Goal: Information Seeking & Learning: Check status

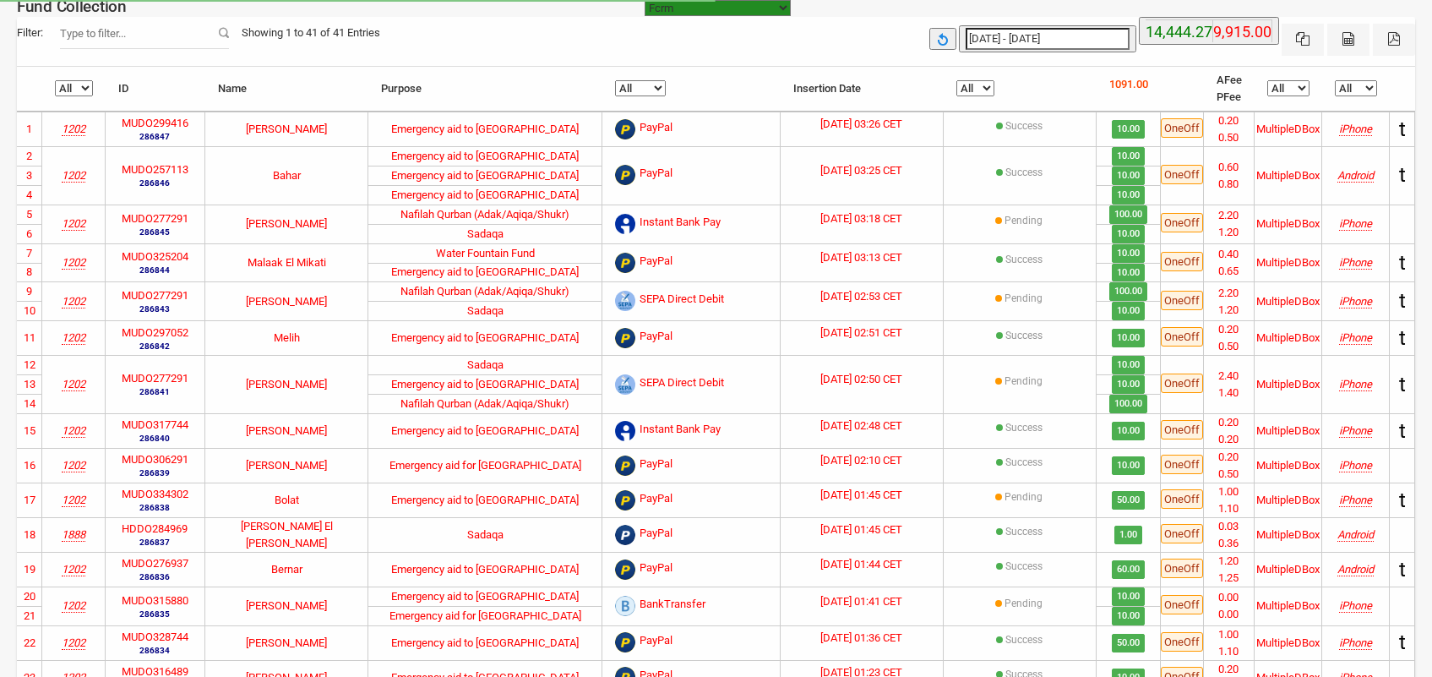
select select "100"
click at [984, 89] on select "All Pending Success" at bounding box center [975, 88] width 38 height 16
click at [967, 80] on select "All Pending Success" at bounding box center [975, 88] width 38 height 16
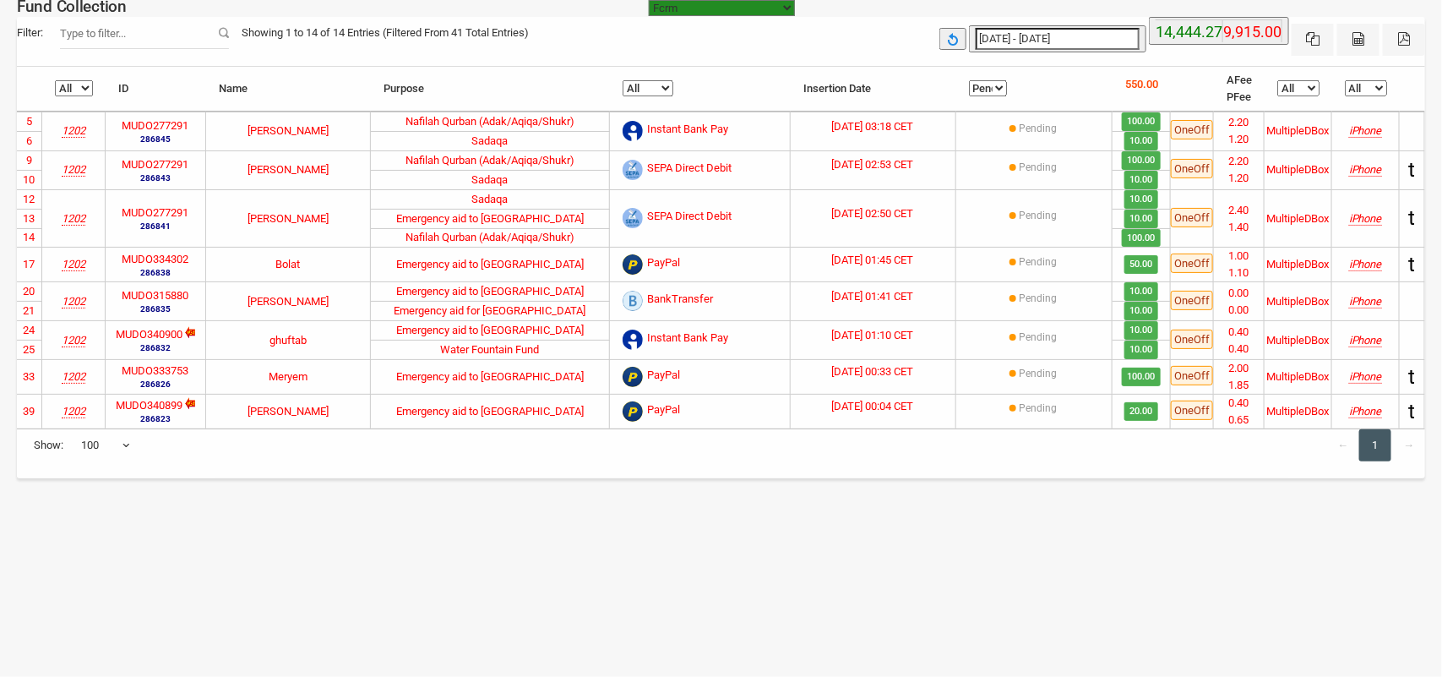
click at [990, 93] on select "All Pending Success" at bounding box center [988, 88] width 38 height 16
select select "Success"
click at [969, 80] on select "All Pending Success" at bounding box center [988, 88] width 38 height 16
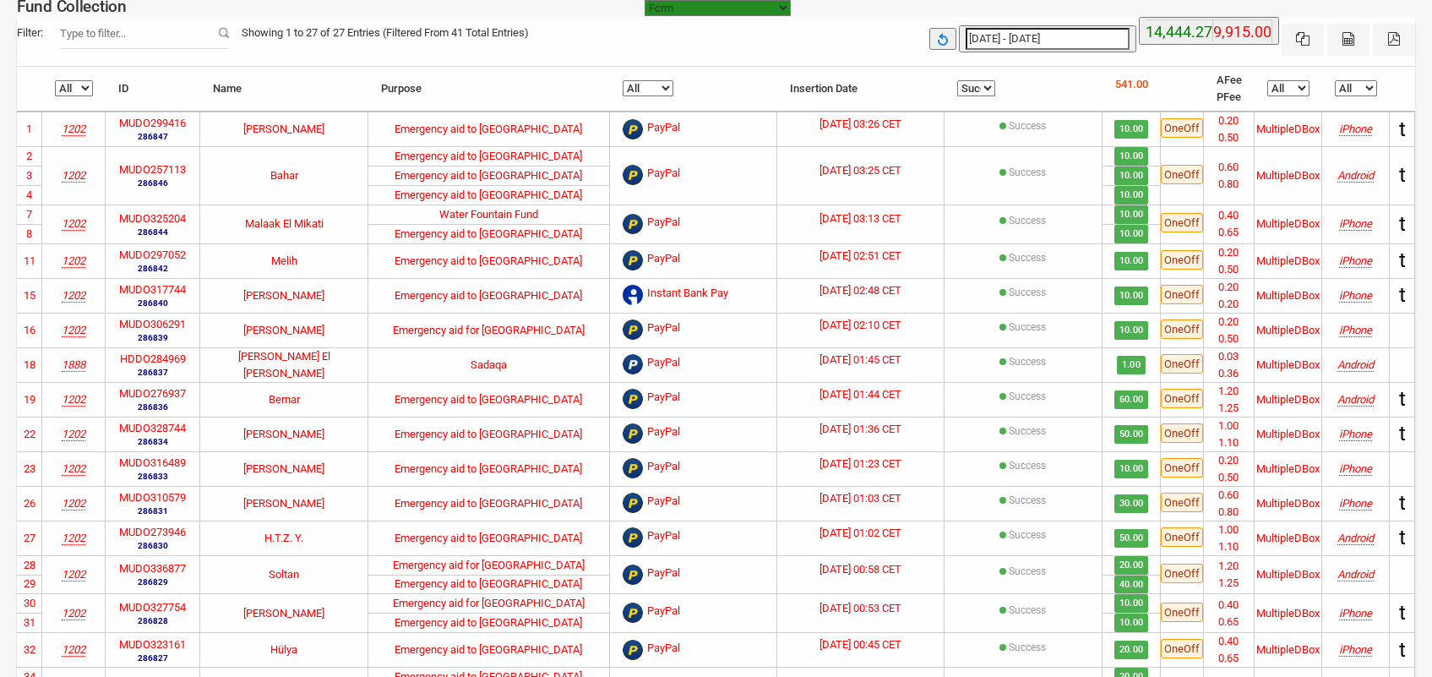
click at [646, 87] on select "All BankTransfer Instant Bank Pay SEPA Direct Debit PayPal" at bounding box center [648, 88] width 51 height 16
select select "PayPal"
click at [623, 80] on select "All BankTransfer Instant Bank Pay SEPA Direct Debit PayPal" at bounding box center [648, 88] width 51 height 16
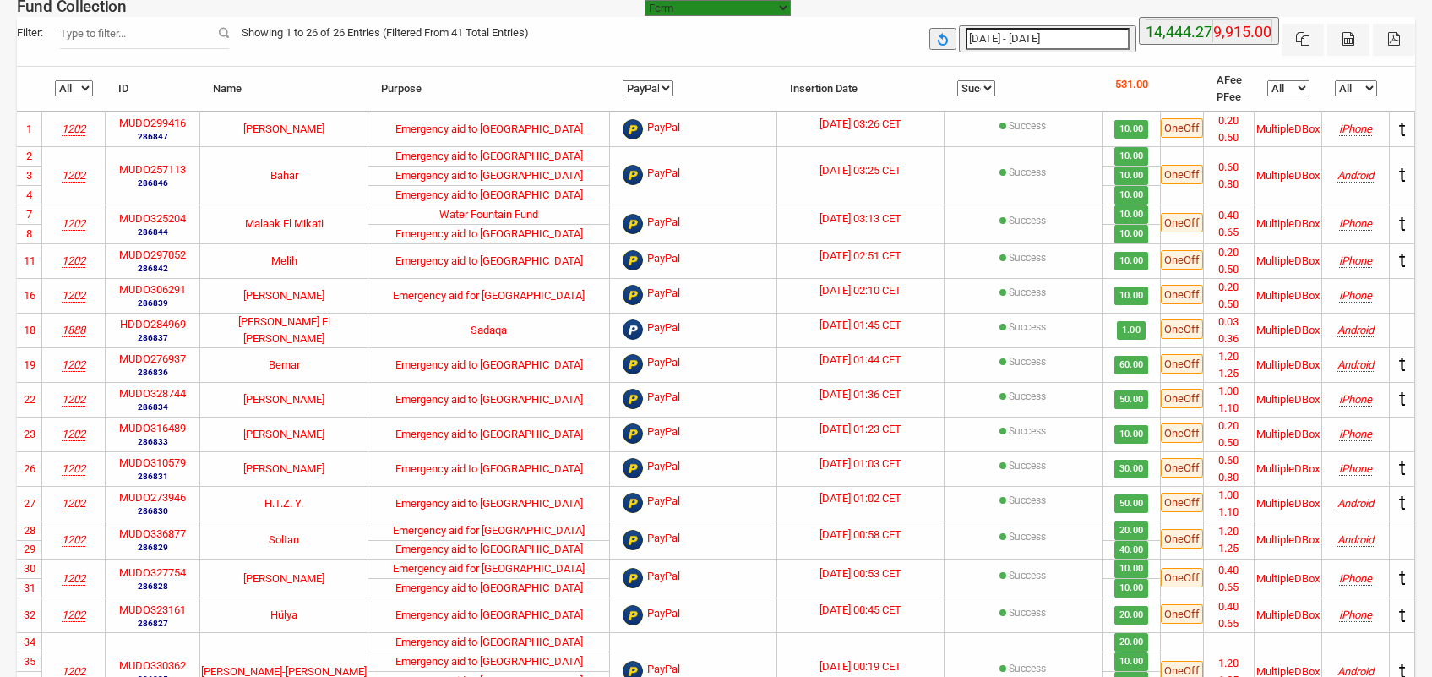
click at [640, 89] on select "All BankTransfer Instant Bank Pay SEPA Direct Debit PayPal" at bounding box center [648, 88] width 51 height 16
select select
click at [623, 80] on select "All BankTransfer Instant Bank Pay SEPA Direct Debit PayPal" at bounding box center [648, 88] width 51 height 16
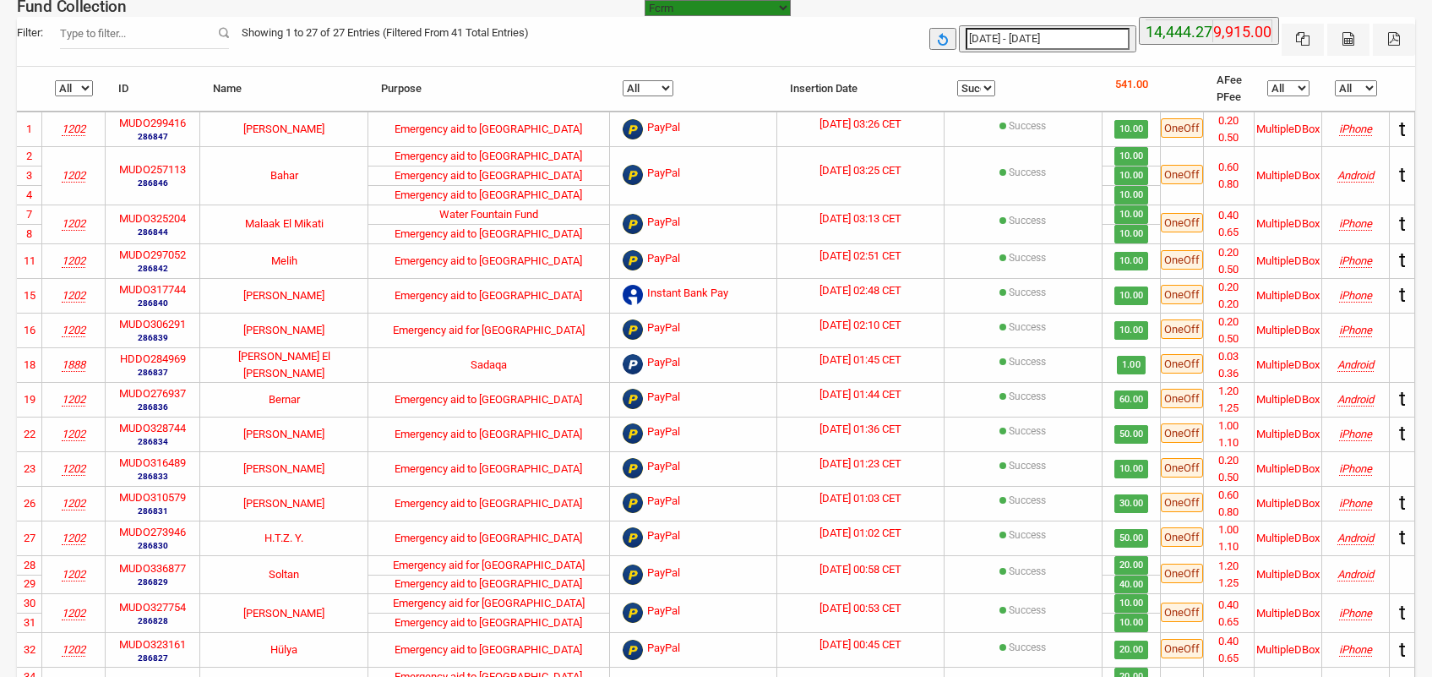
type input "[DATE]"
click at [1020, 39] on input "[DATE] - [DATE]" at bounding box center [1047, 39] width 164 height 22
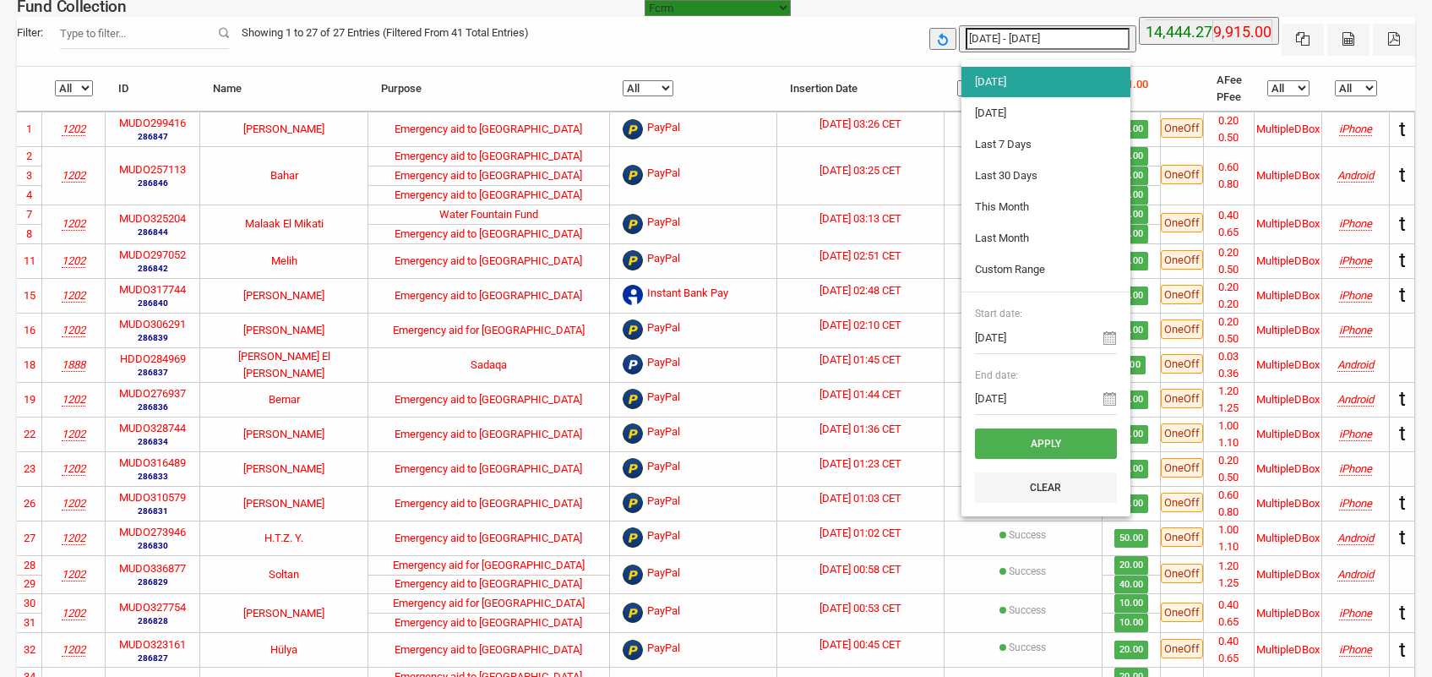
type input "[DATE]"
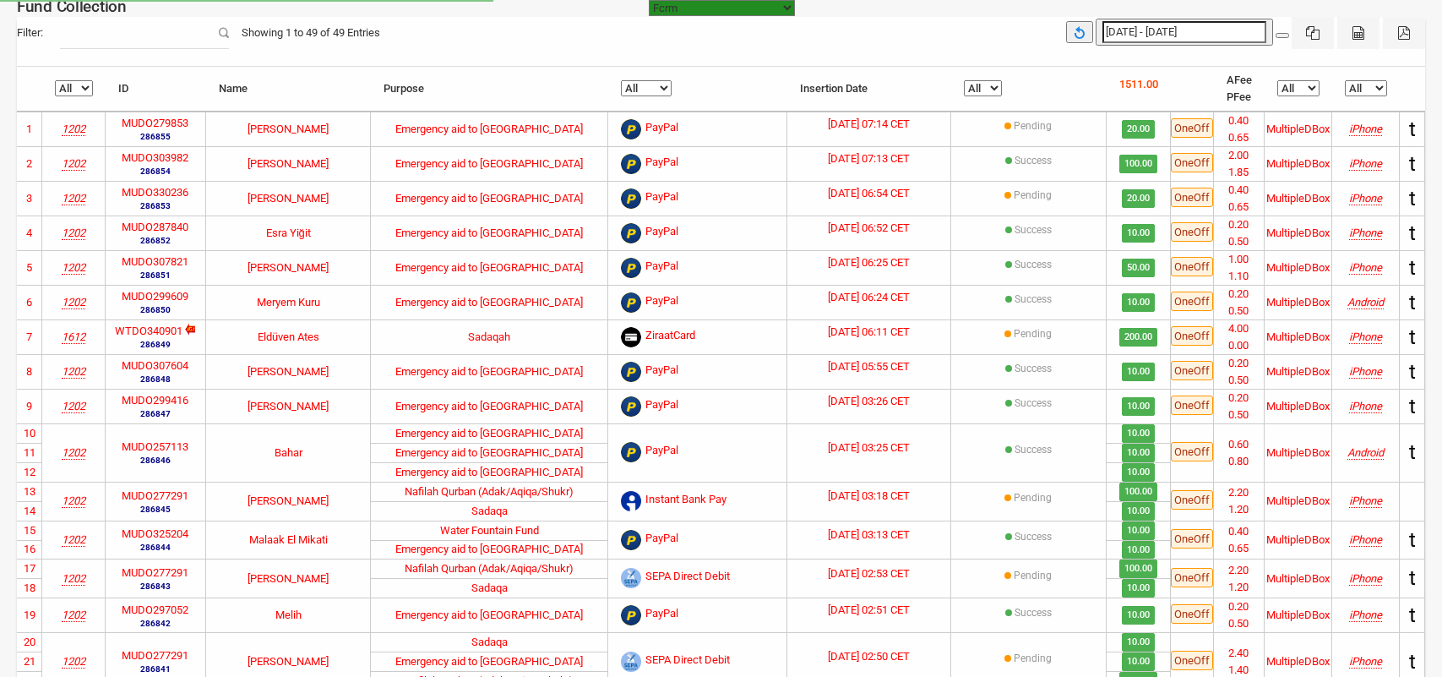
select select "100"
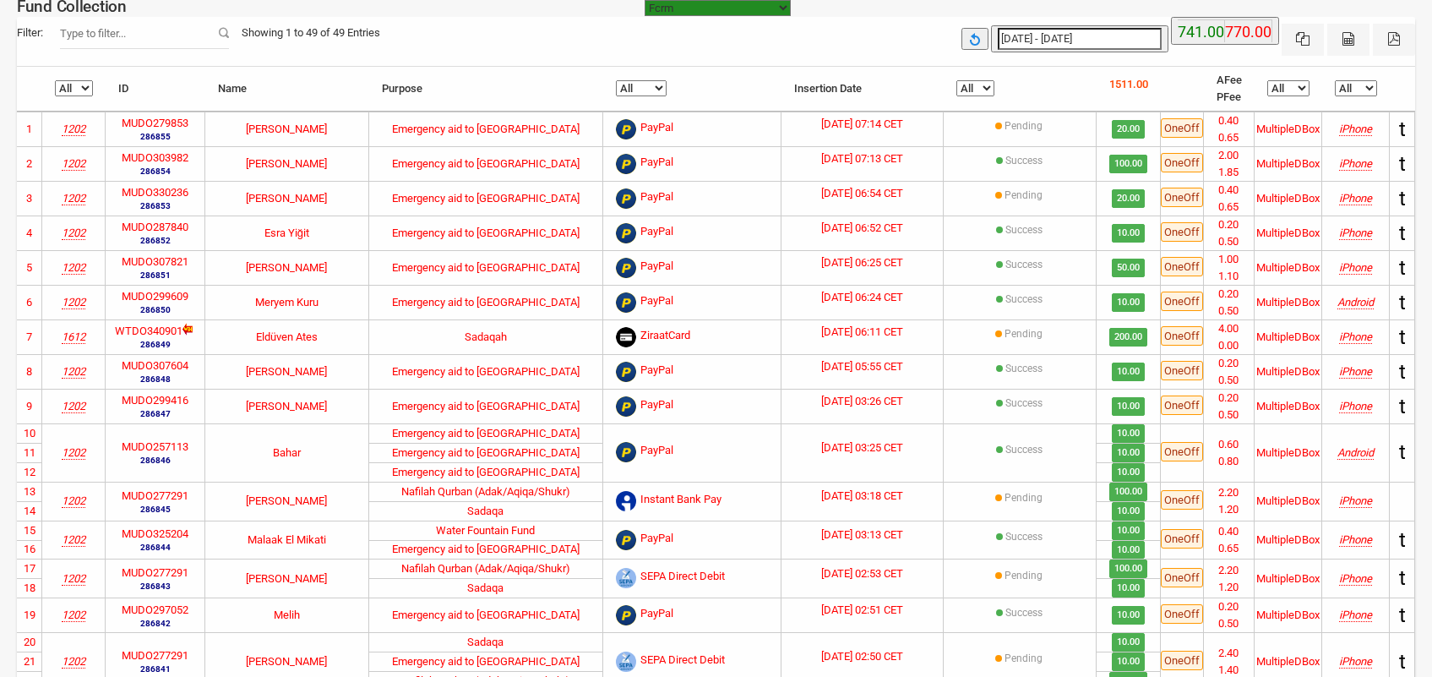
type input "[DATE]"
click at [1031, 40] on input "[DATE] - [DATE]" at bounding box center [1080, 39] width 164 height 22
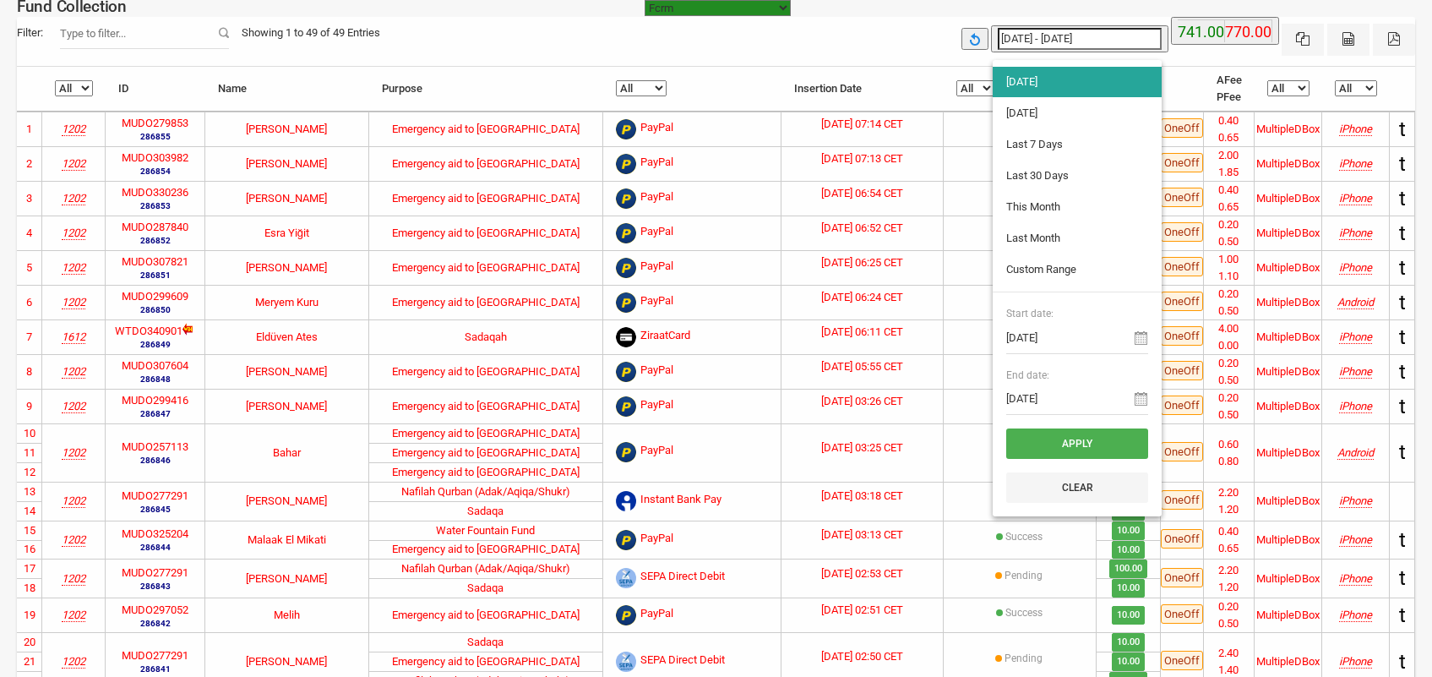
type input "[DATE]"
click at [1052, 116] on li "[DATE]" at bounding box center [1077, 113] width 169 height 30
type input "[DATE] - [DATE]"
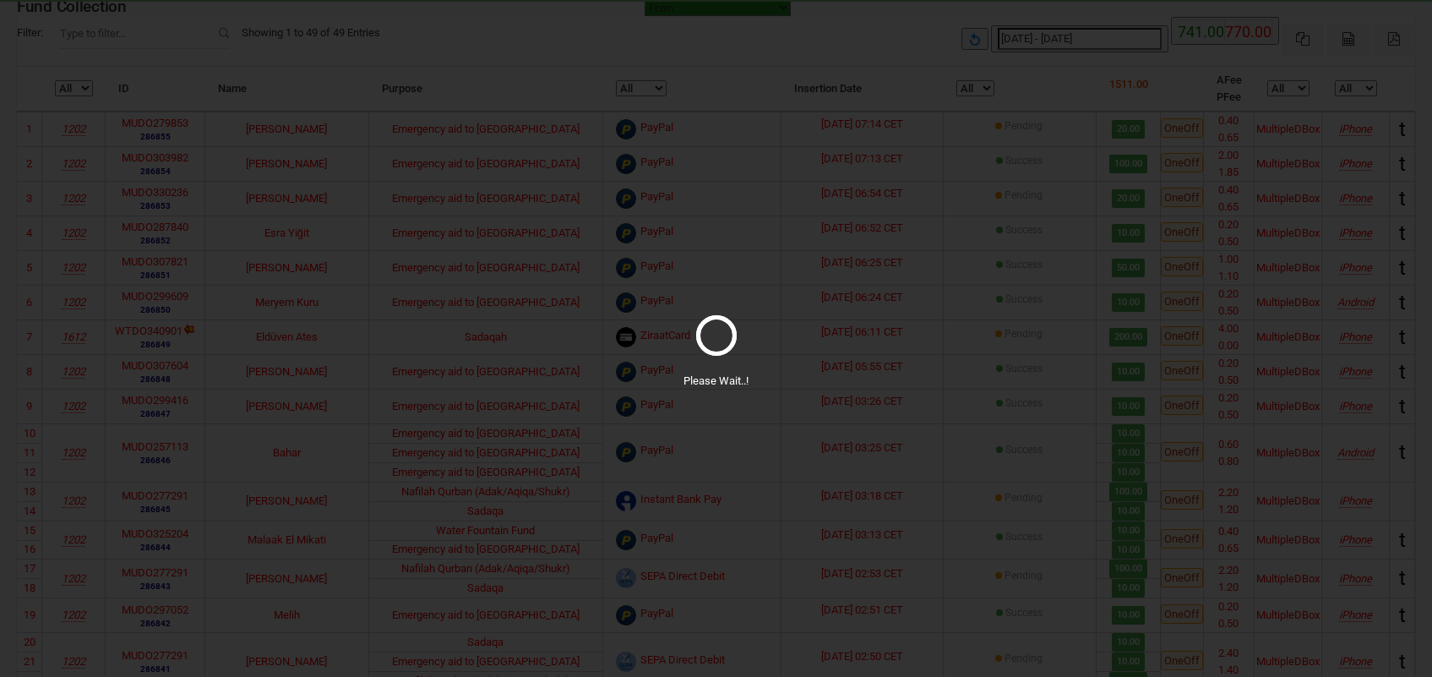
select select "100"
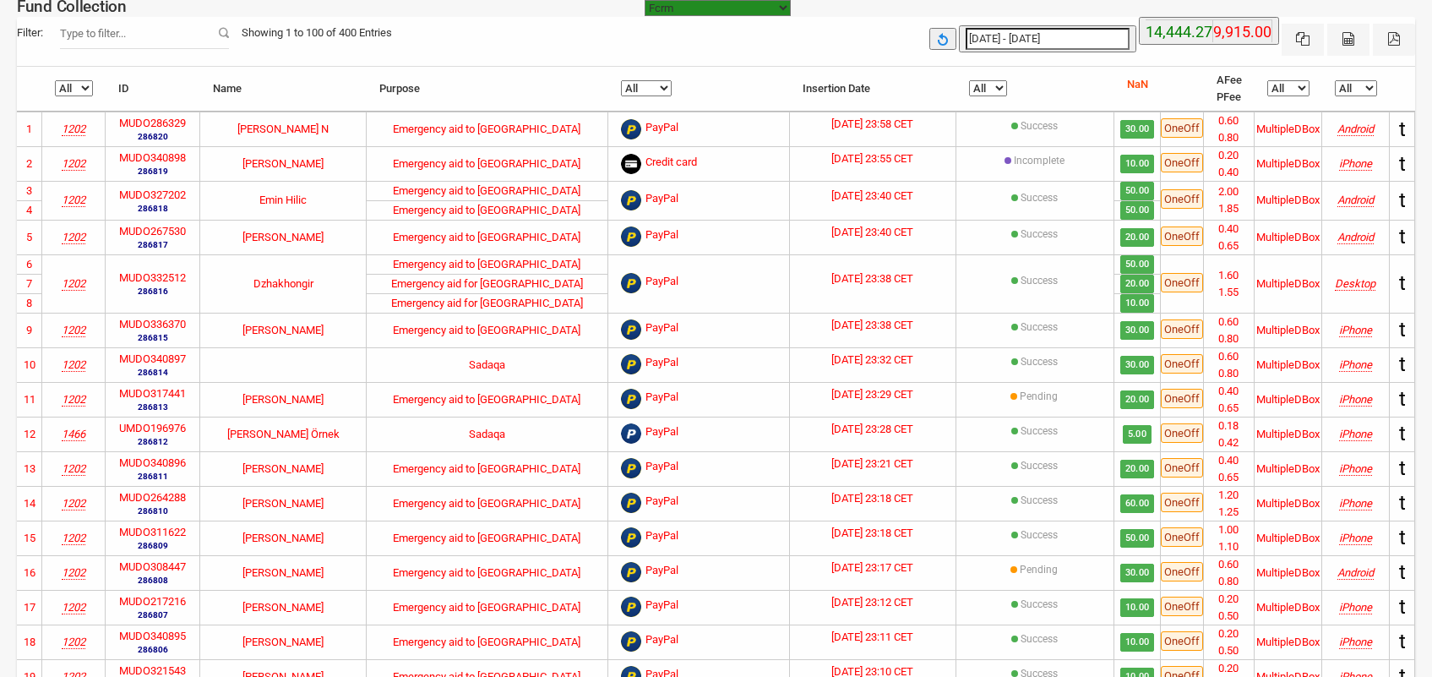
click at [158, 155] on label "MUDO340898" at bounding box center [152, 158] width 67 height 17
copy label "MUDO340898"
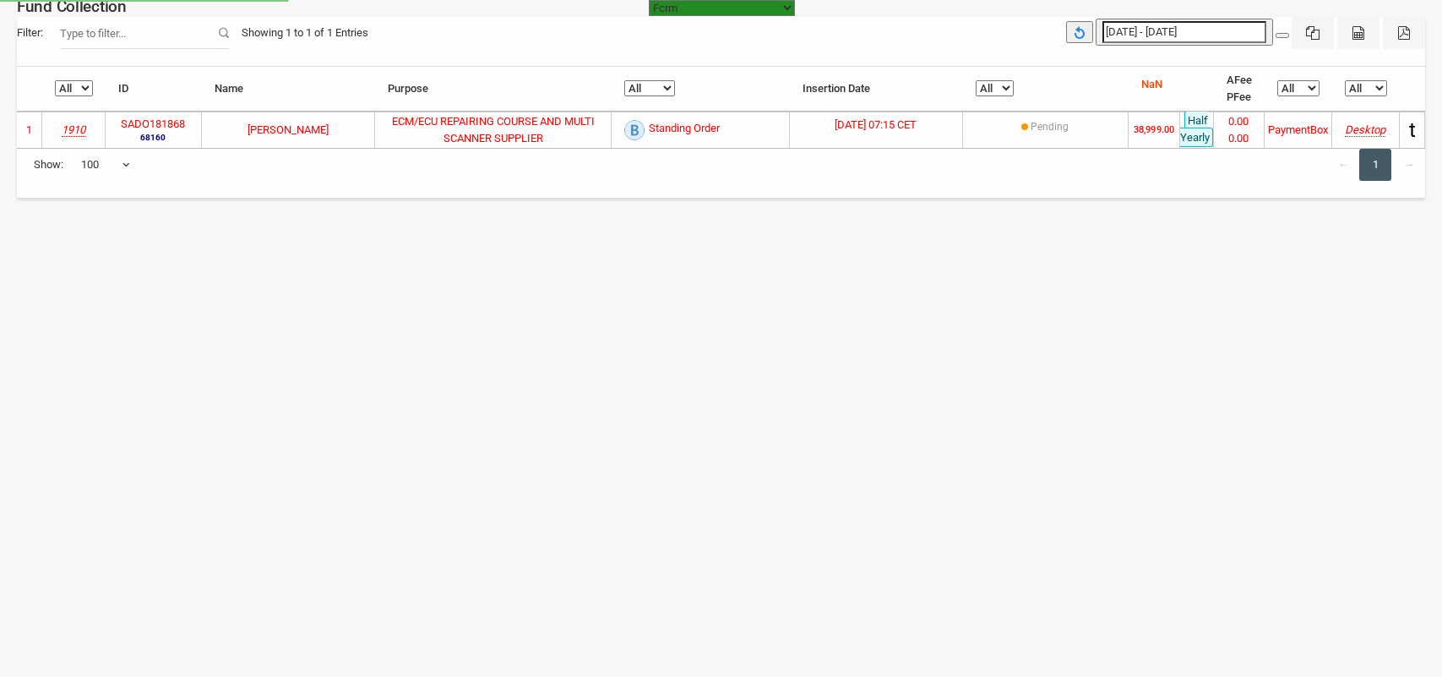
select select "[URL][DOMAIN_NAME]"
select select "100"
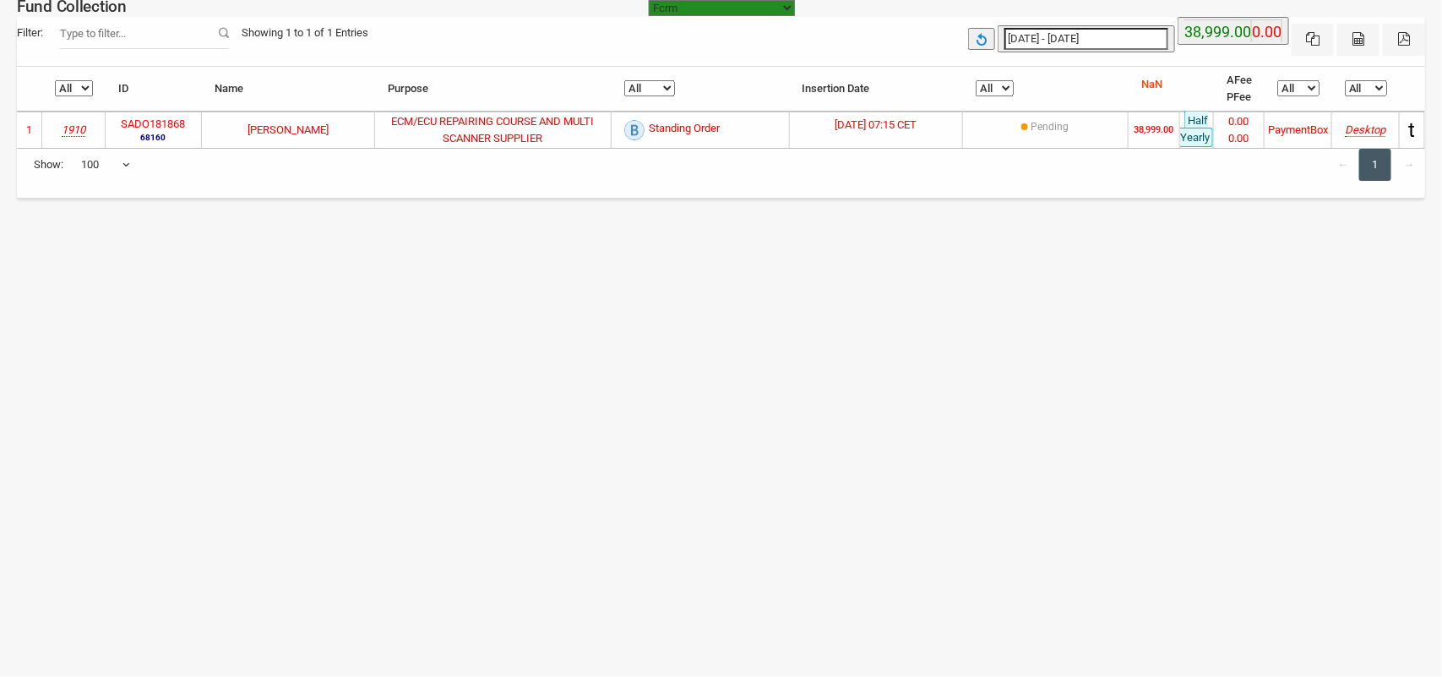
click at [182, 122] on label "SADO181868" at bounding box center [153, 124] width 64 height 17
copy label "SADO181868"
type input "[DATE]"
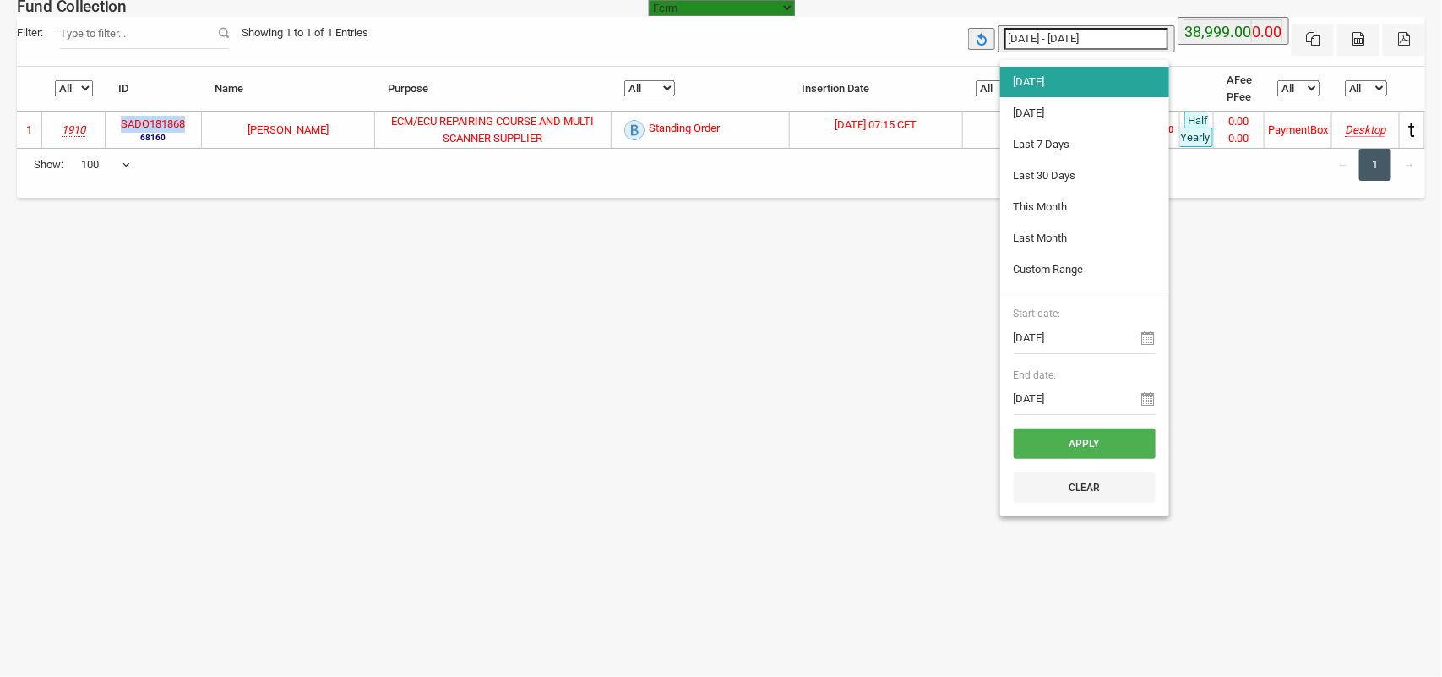
click at [1069, 35] on input "[DATE] - [DATE]" at bounding box center [1086, 39] width 164 height 22
type input "[DATE]"
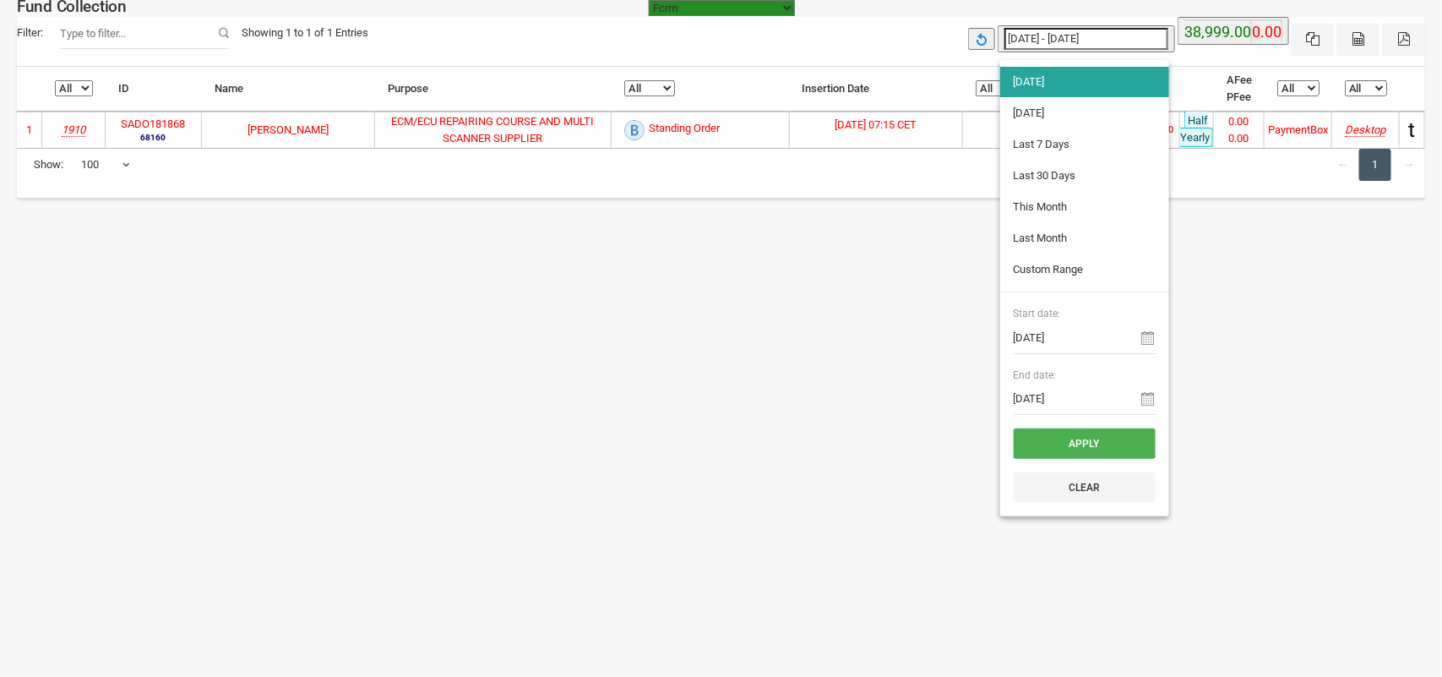
type input "[DATE]"
click at [1047, 111] on li "[DATE]" at bounding box center [1084, 113] width 169 height 30
type input "[DATE] - [DATE]"
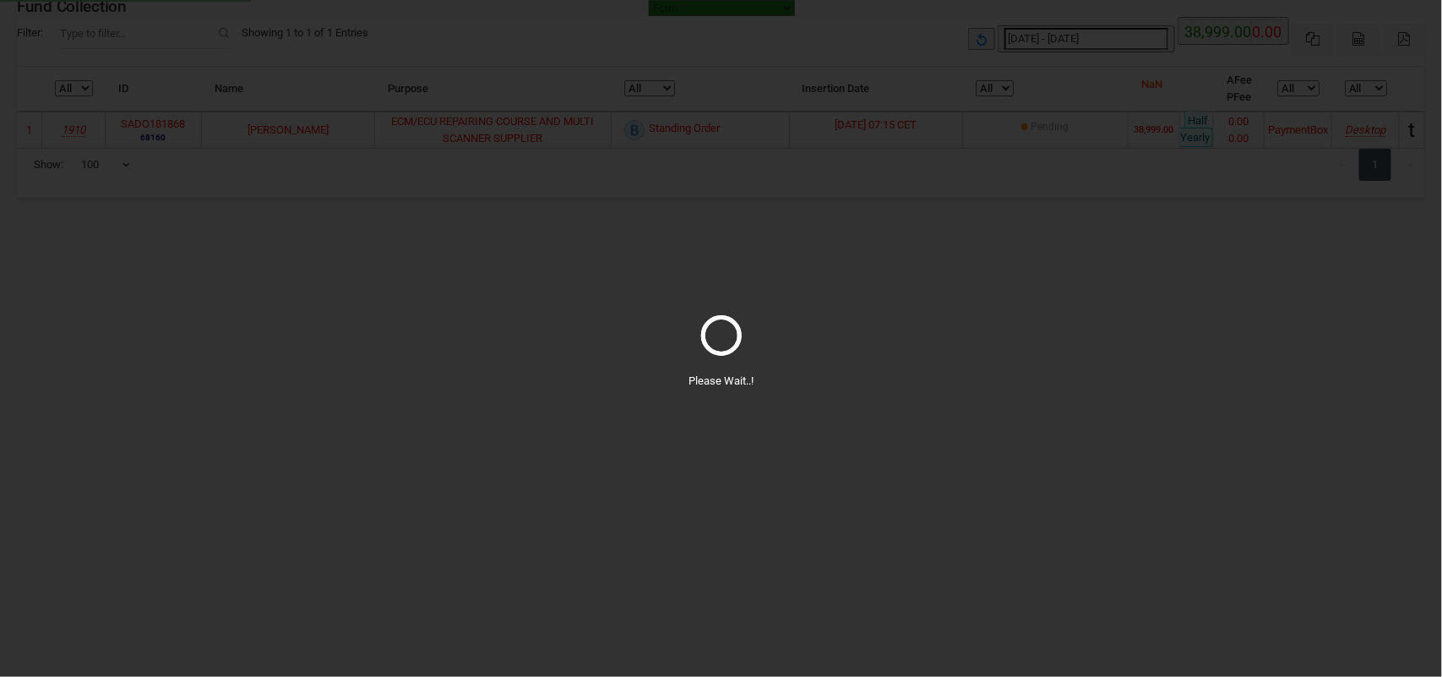
select select "100"
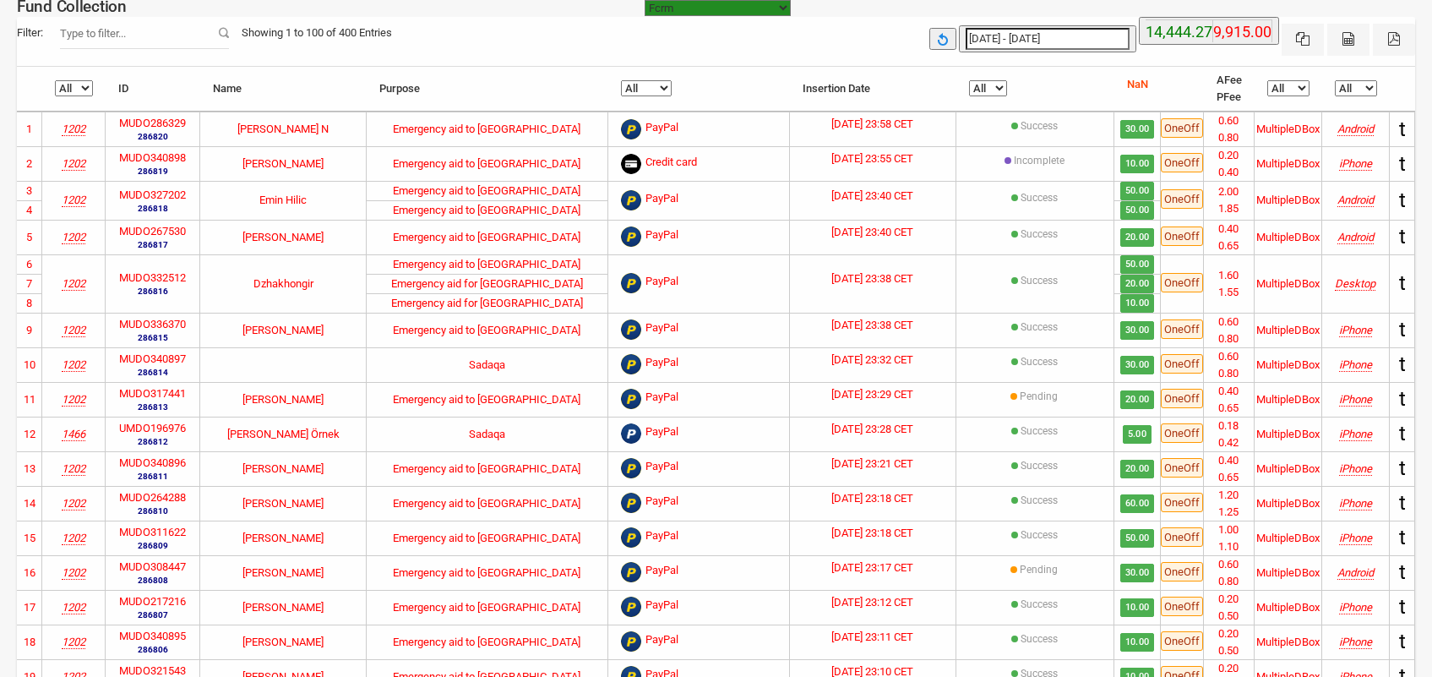
select select "100"
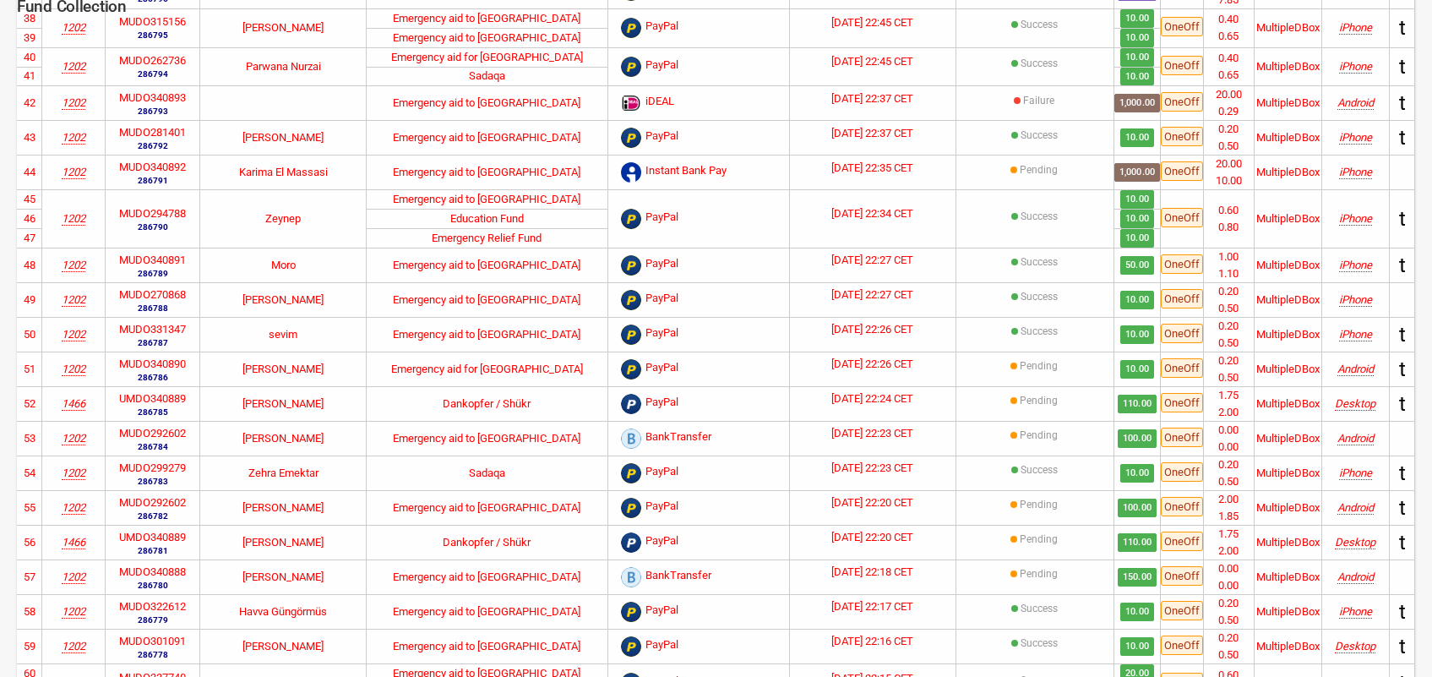
scroll to position [1161, 0]
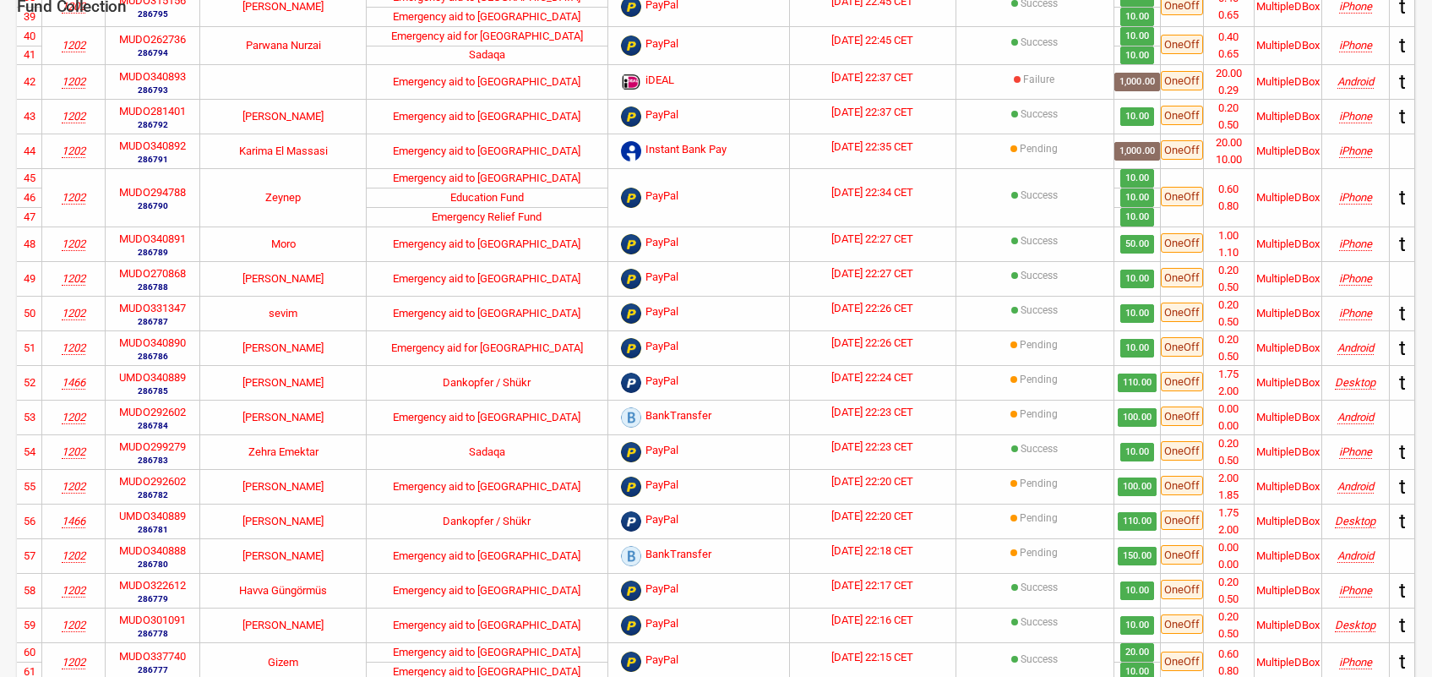
click at [165, 85] on label "MUDO340893" at bounding box center [152, 76] width 67 height 17
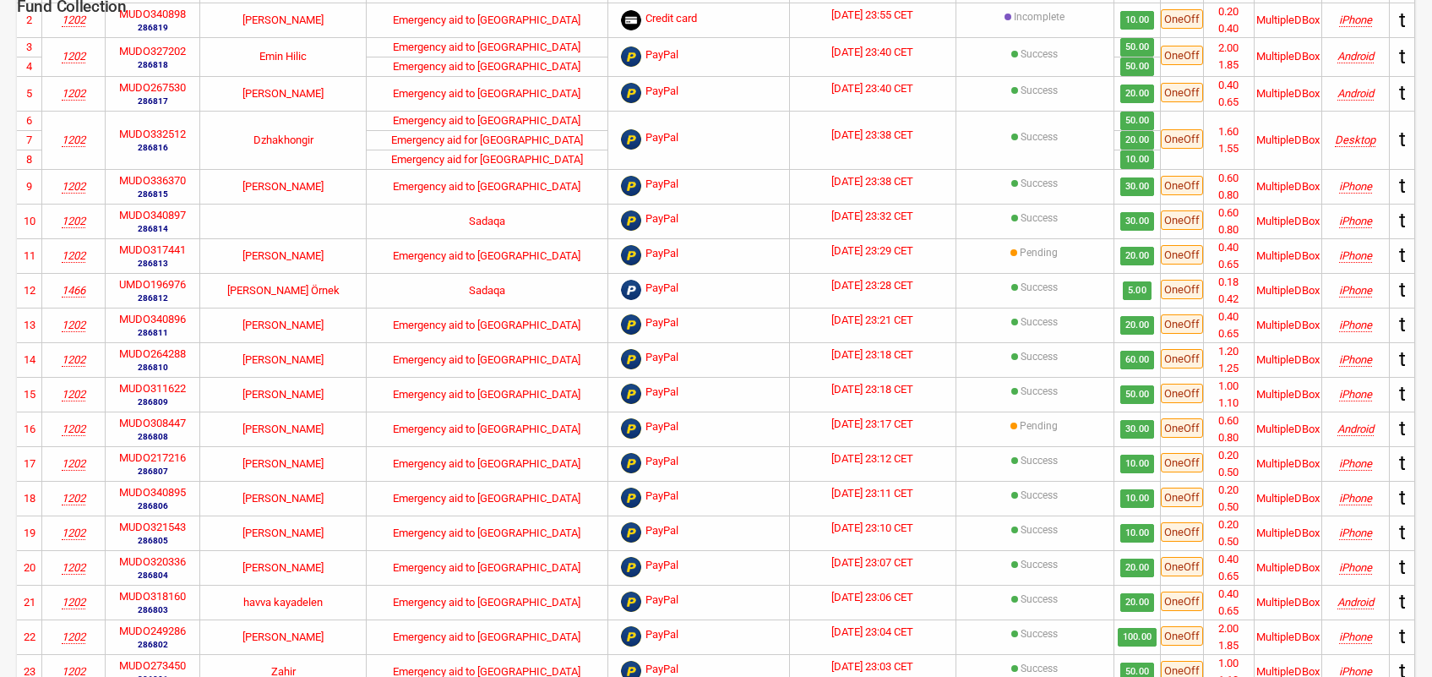
scroll to position [0, 0]
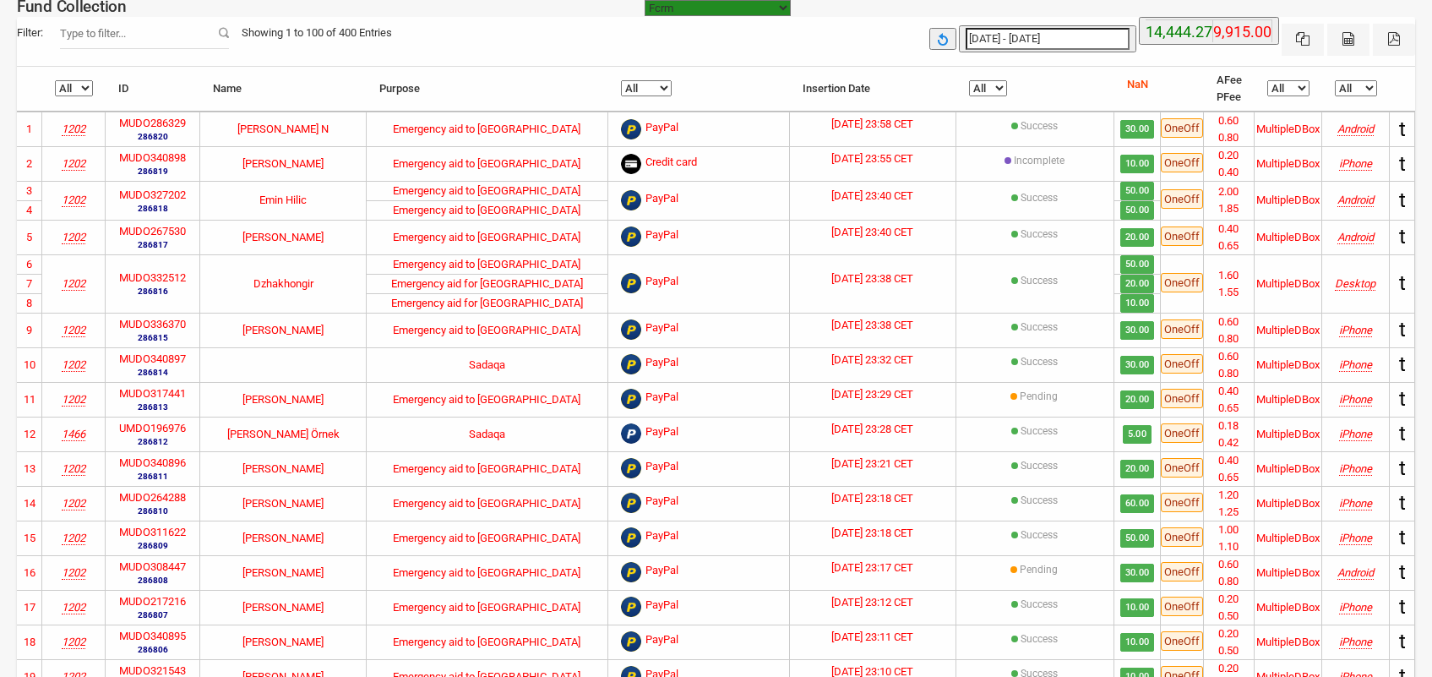
click at [985, 81] on select "All Failure Pending Success" at bounding box center [988, 88] width 38 height 16
click at [970, 80] on select "All Failure Pending Success" at bounding box center [988, 88] width 38 height 16
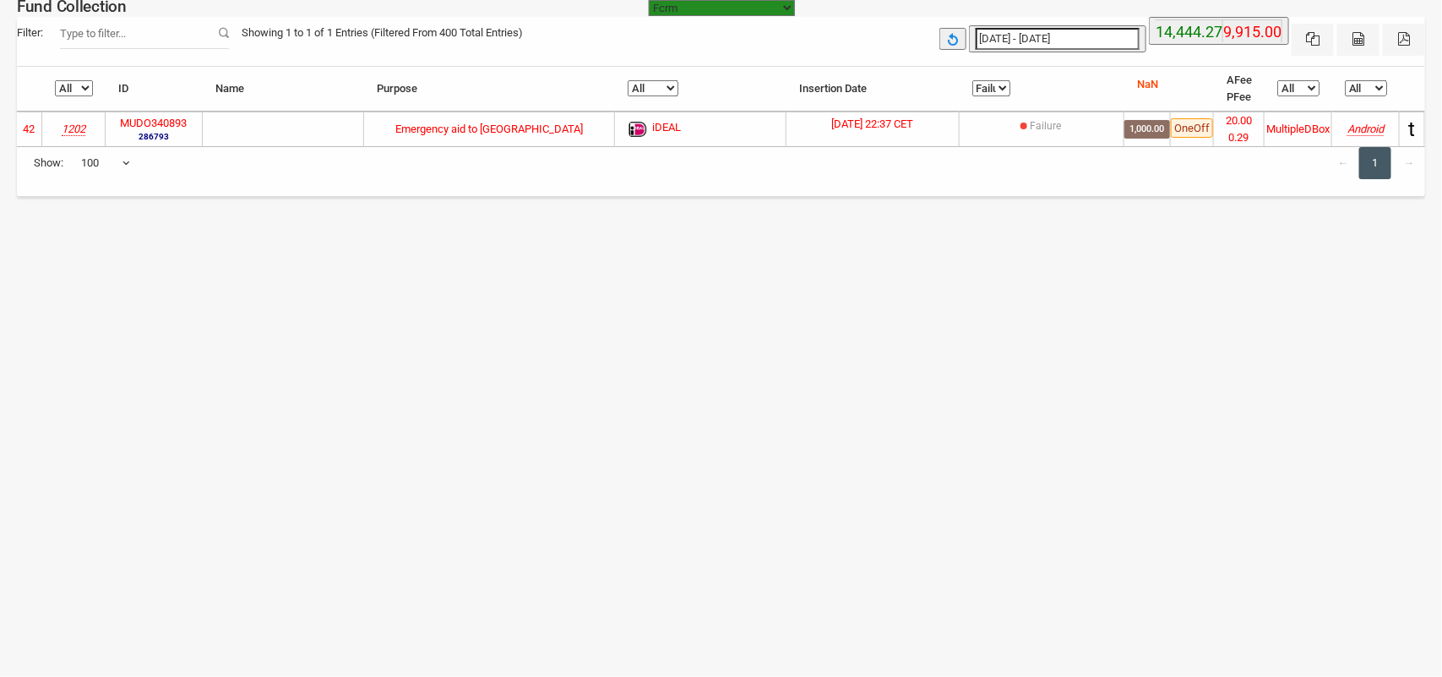
click at [986, 84] on select "All Failure Pending Success" at bounding box center [991, 88] width 38 height 16
select select "Pending"
click at [972, 80] on select "All Failure Pending Success" at bounding box center [991, 88] width 38 height 16
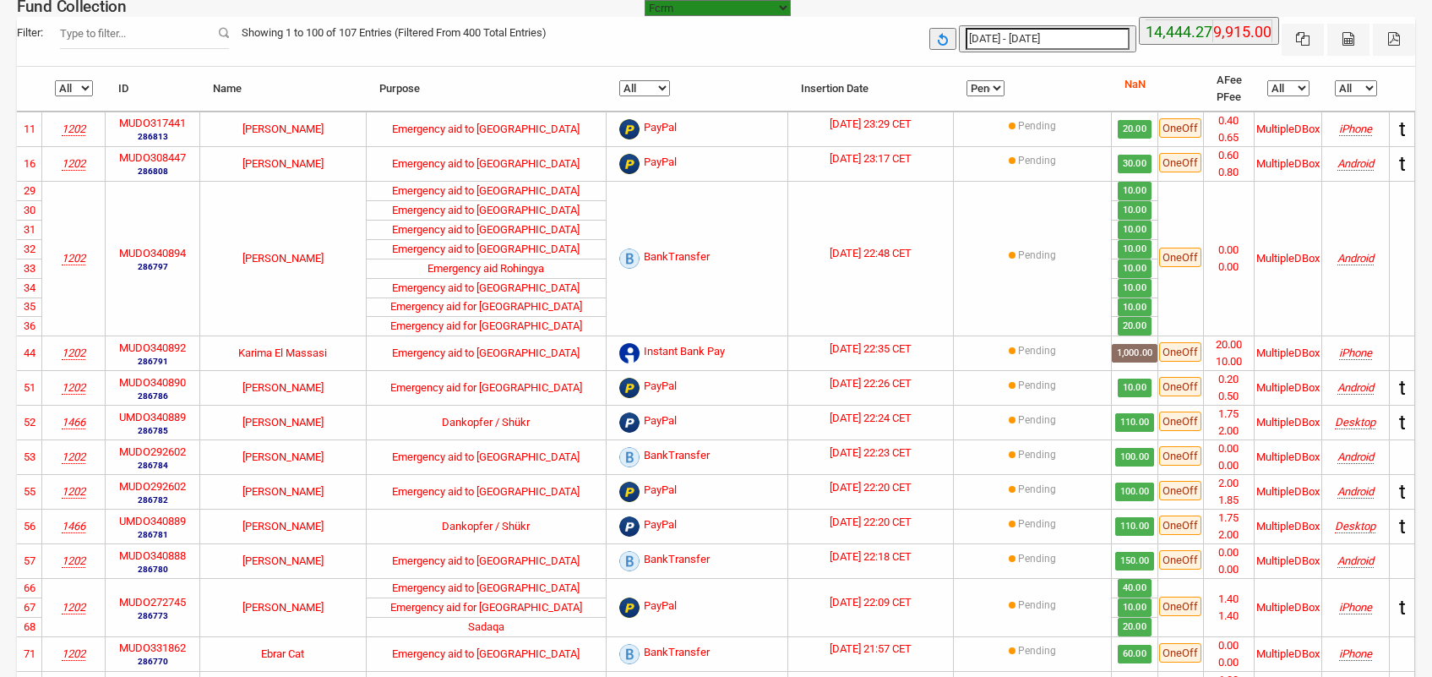
click at [626, 94] on select "All BankTransfer Standing Order Credit card Instant Bank Pay SEPA Direct Debit …" at bounding box center [644, 88] width 51 height 16
click at [650, 84] on select "All BankTransfer Standing Order Credit card Instant Bank Pay SEPA Direct Debit …" at bounding box center [644, 88] width 51 height 16
drag, startPoint x: 650, startPoint y: 84, endPoint x: 648, endPoint y: 95, distance: 10.4
click at [650, 84] on select "All BankTransfer Standing Order Credit card Instant Bank Pay SEPA Direct Debit …" at bounding box center [644, 88] width 51 height 16
select select "PayPal"
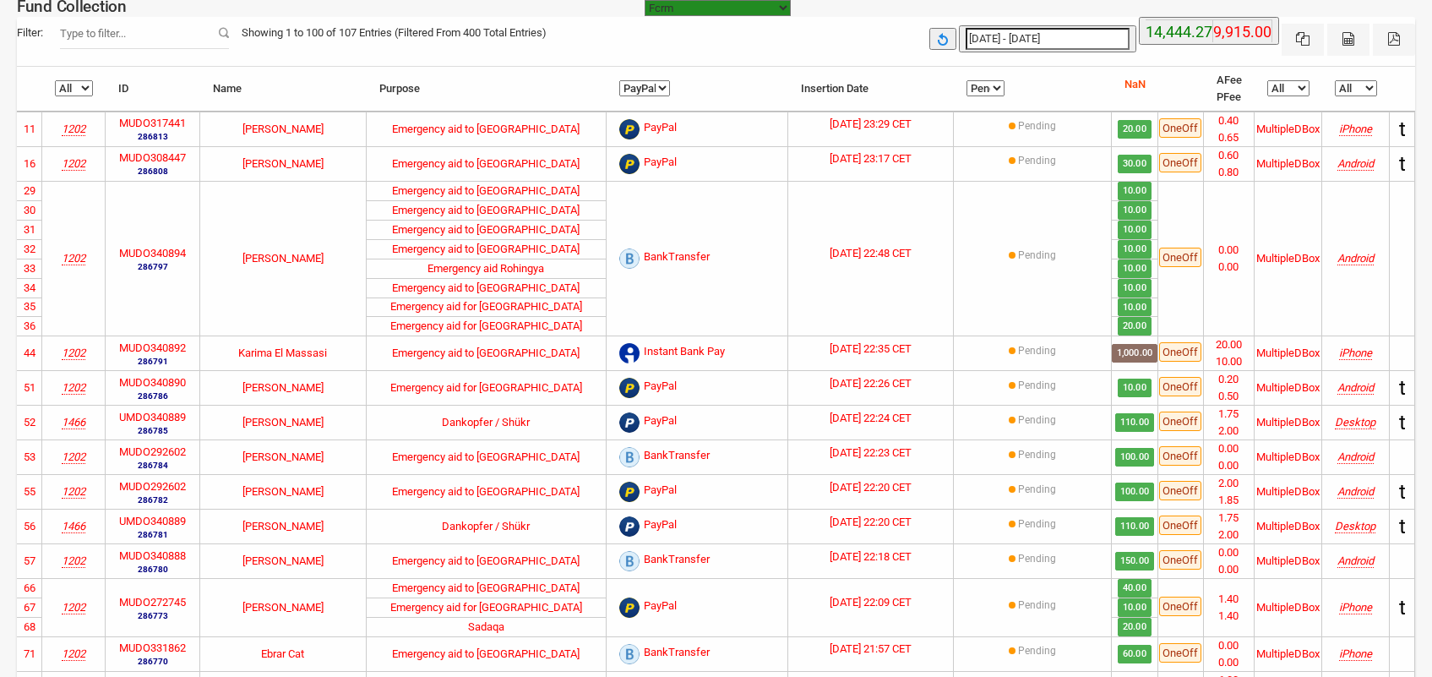
click at [619, 80] on select "All BankTransfer Standing Order Credit card Instant Bank Pay SEPA Direct Debit …" at bounding box center [644, 88] width 51 height 16
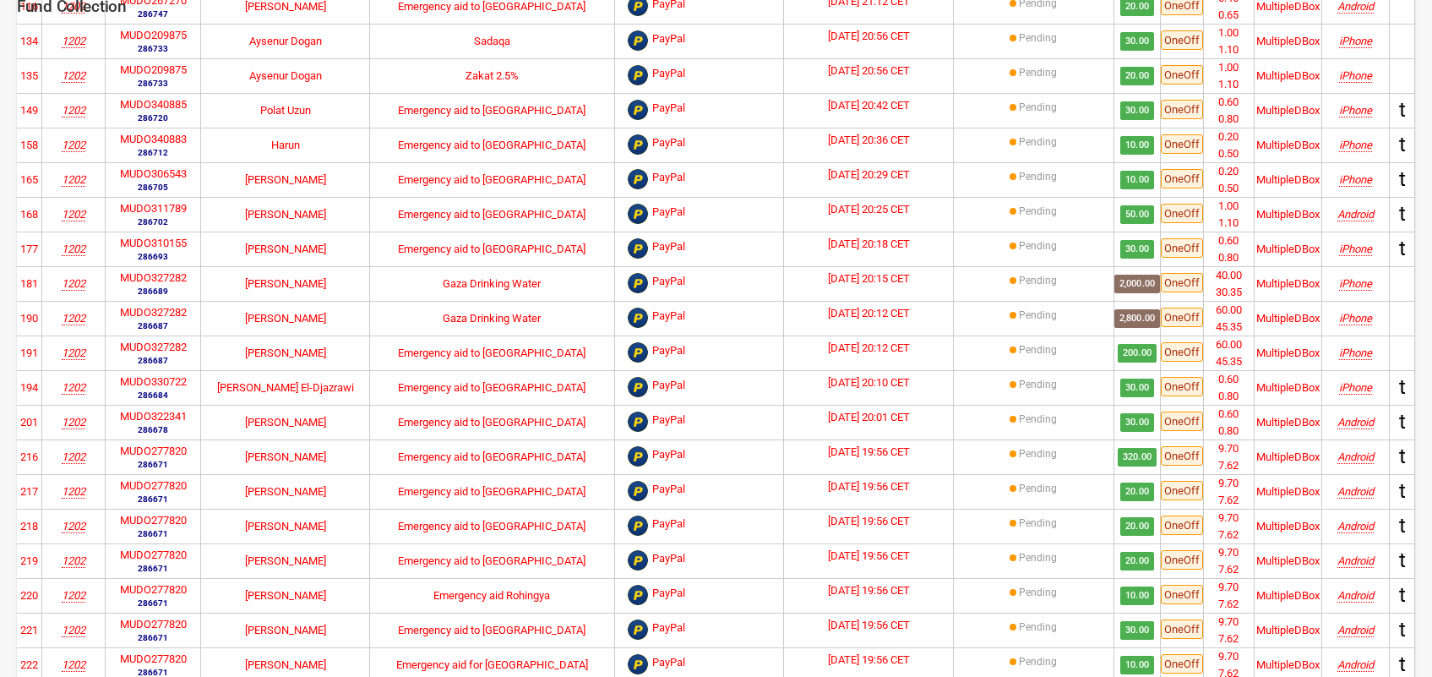
scroll to position [649, 0]
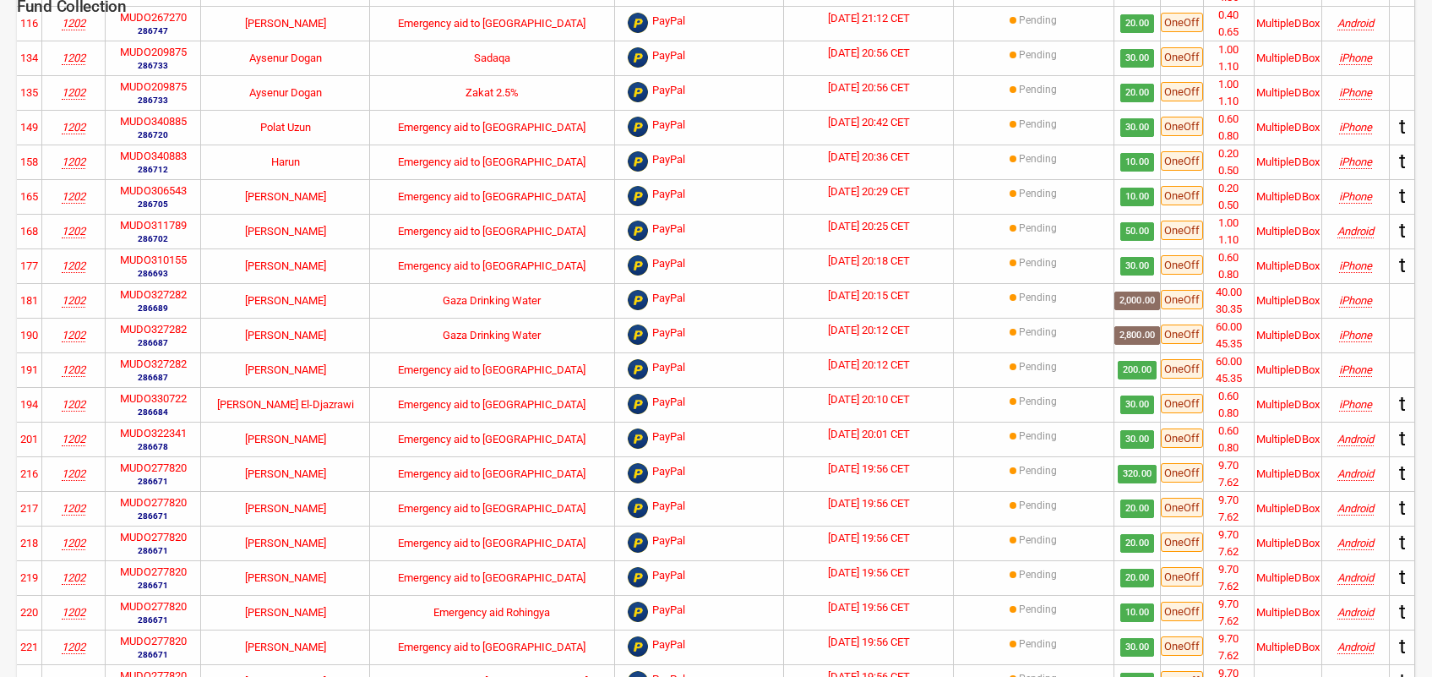
click at [178, 300] on label "MUDO327282" at bounding box center [153, 294] width 67 height 17
copy label "MUDO327282"
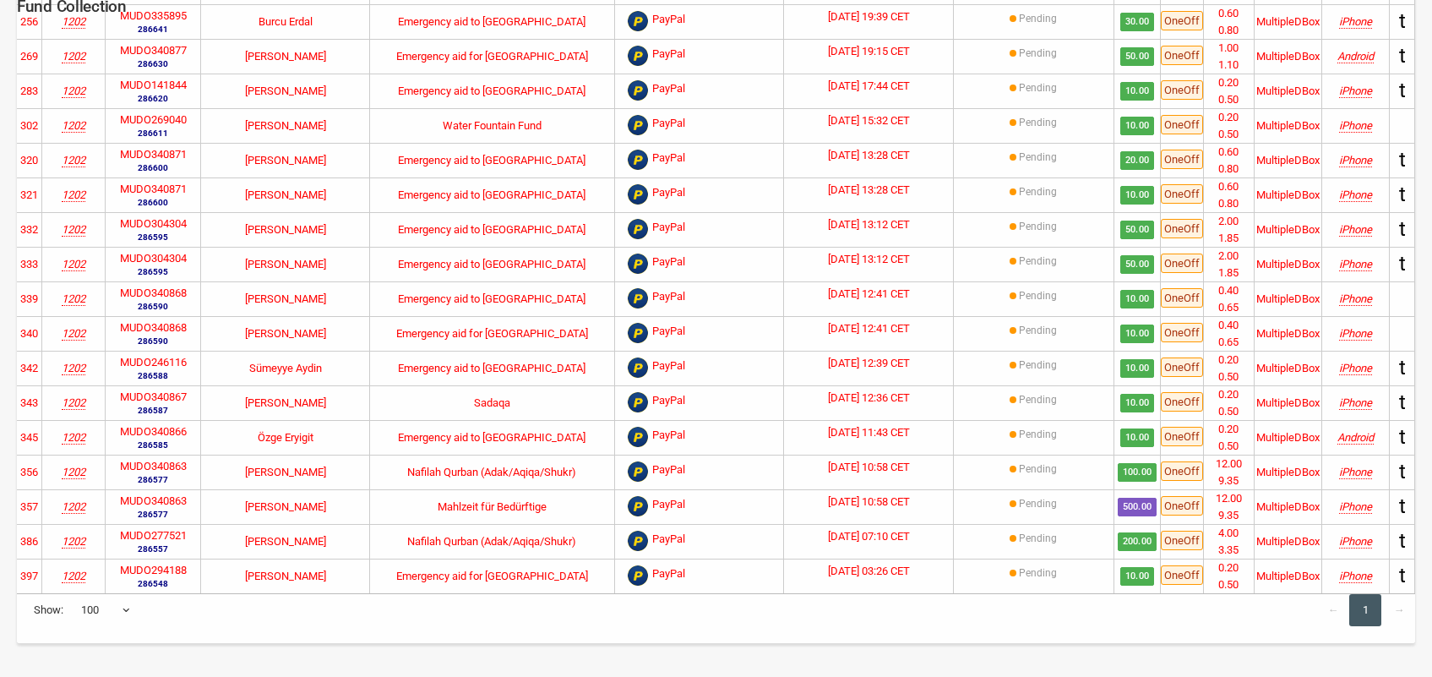
scroll to position [1599, 0]
click at [175, 501] on label "MUDO340863" at bounding box center [153, 500] width 67 height 17
copy label "MUDO340863"
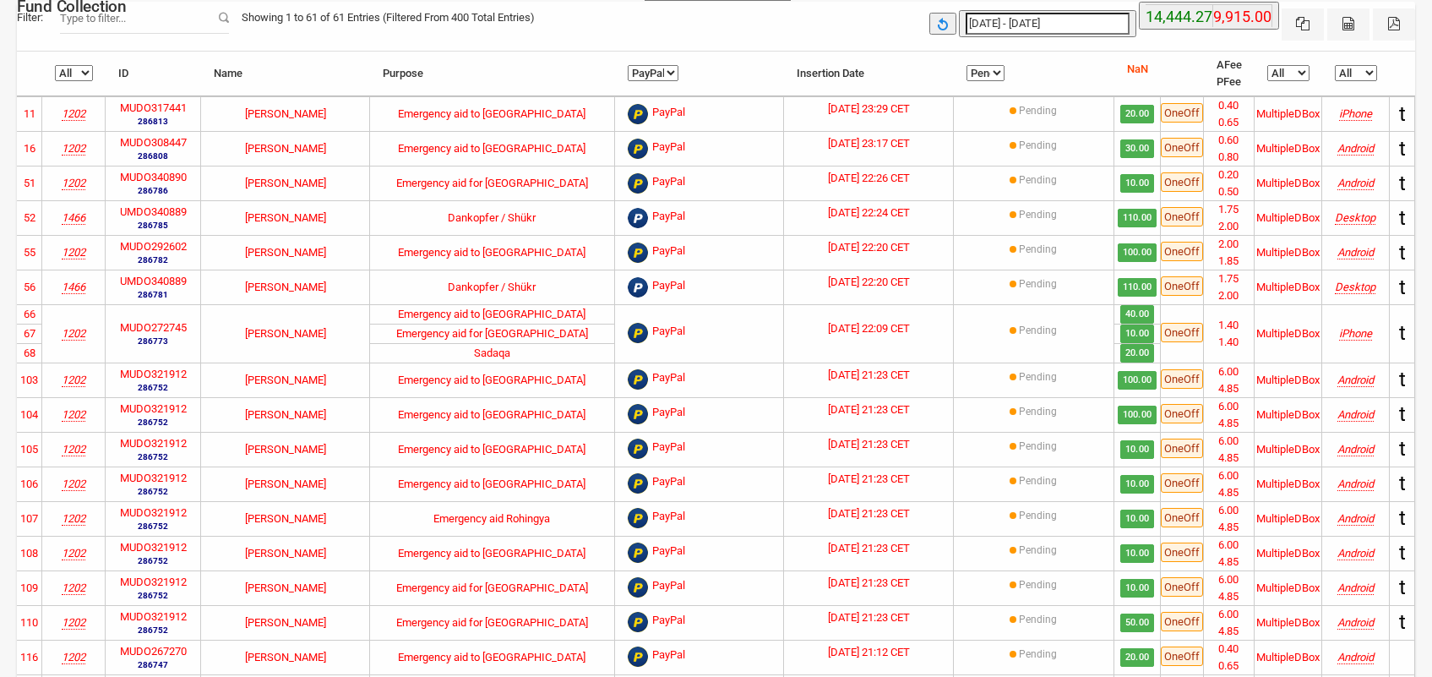
scroll to position [0, 0]
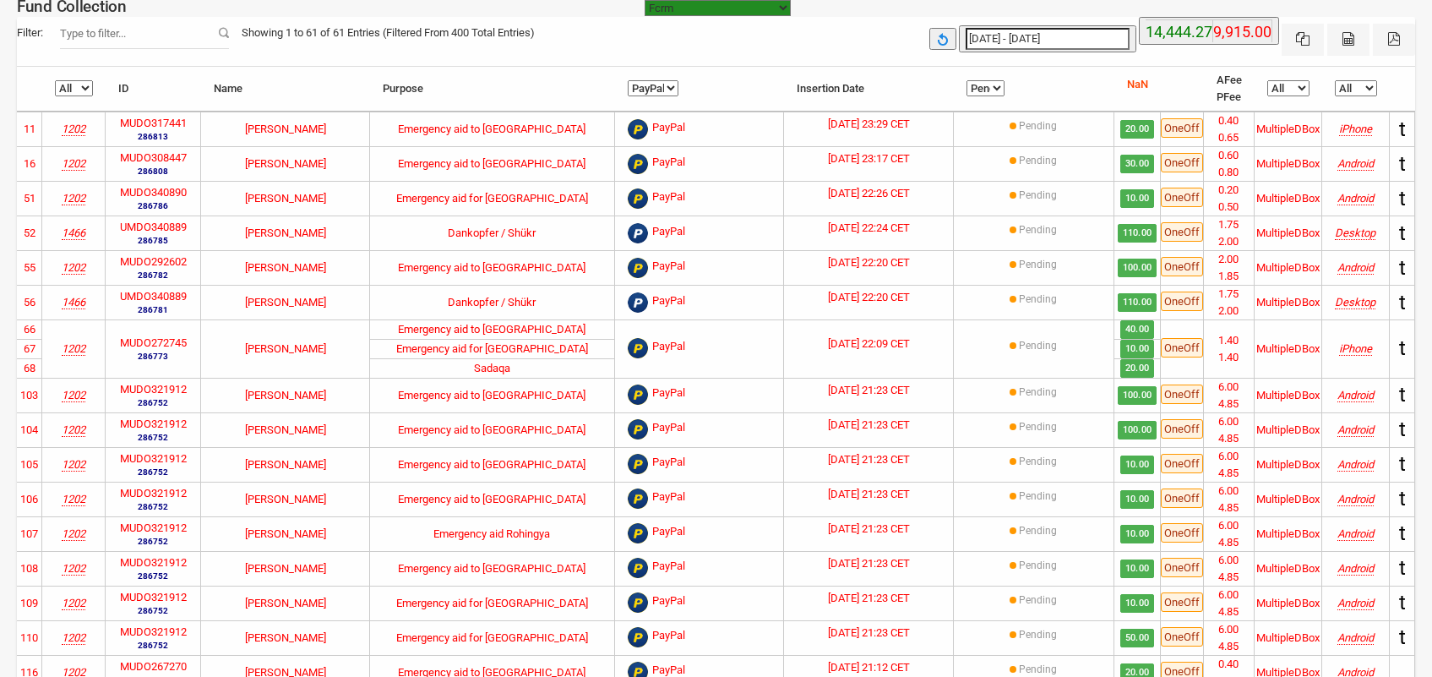
type input "[DATE]"
click at [1041, 41] on input "[DATE] - [DATE]" at bounding box center [1047, 39] width 164 height 22
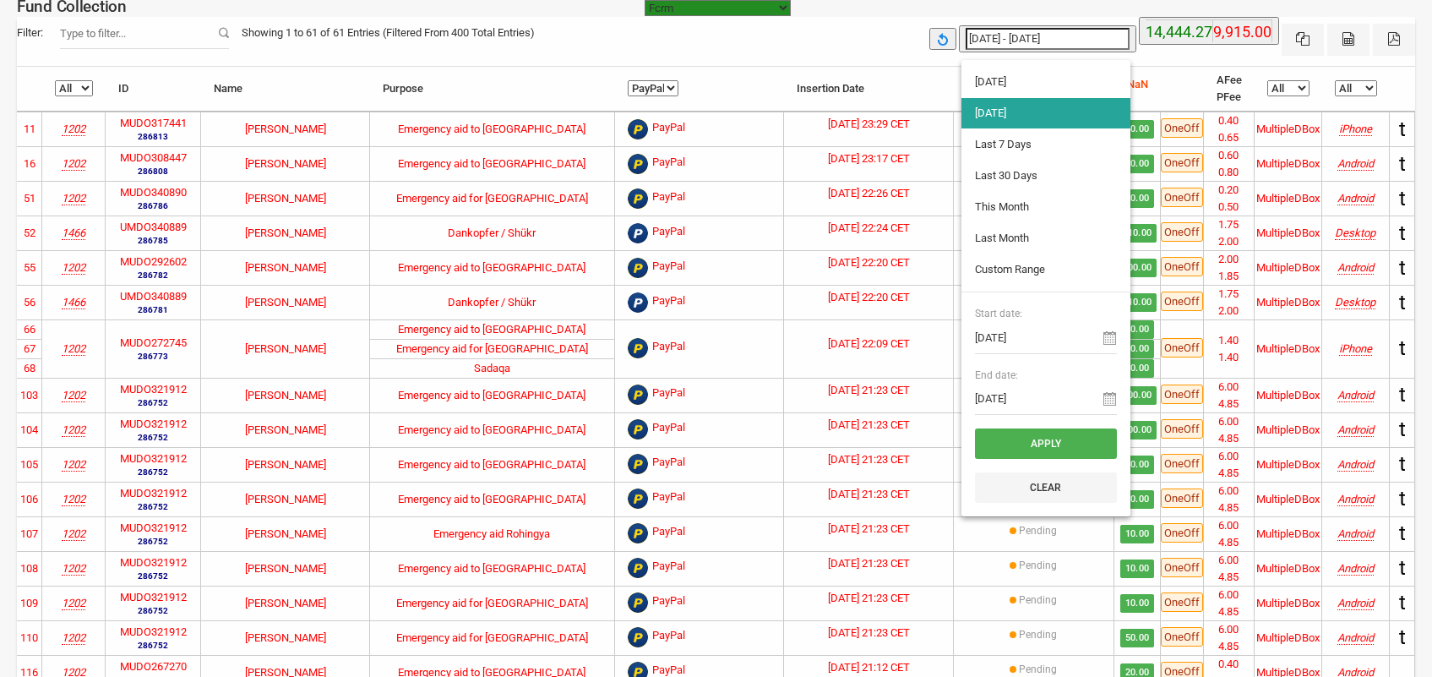
type input "[DATE]"
